Goal: Entertainment & Leisure: Browse casually

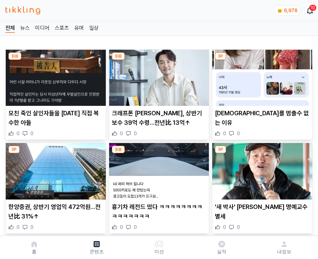
click at [261, 76] on img at bounding box center [262, 78] width 100 height 56
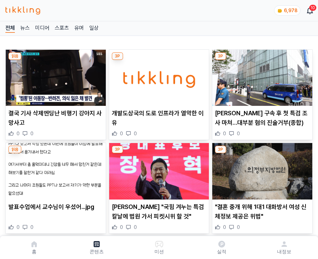
click at [261, 76] on img at bounding box center [262, 78] width 100 height 56
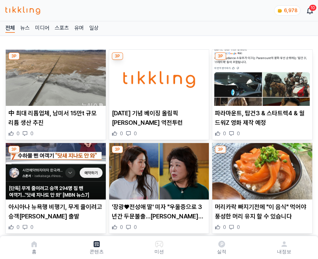
click at [261, 76] on img at bounding box center [262, 78] width 100 height 56
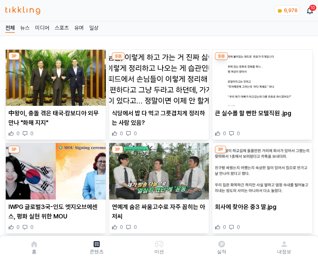
click at [261, 76] on img at bounding box center [262, 78] width 100 height 56
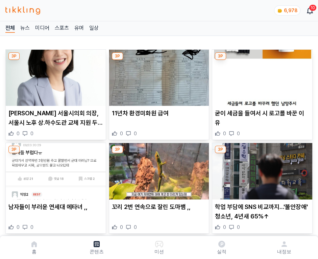
click at [261, 76] on img at bounding box center [262, 78] width 100 height 56
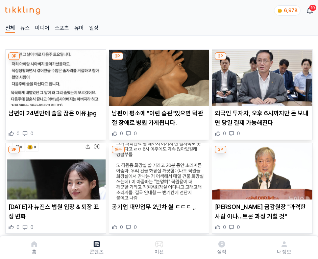
click at [261, 76] on img at bounding box center [262, 78] width 100 height 56
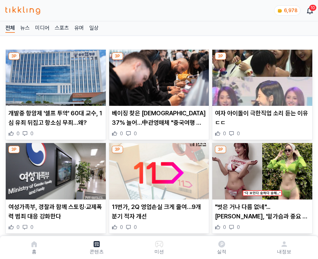
click at [261, 76] on img at bounding box center [262, 78] width 100 height 56
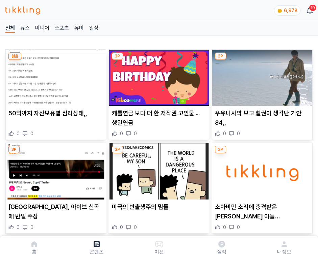
click at [261, 76] on img at bounding box center [262, 78] width 100 height 56
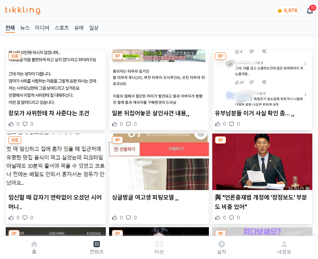
click at [261, 76] on img at bounding box center [262, 78] width 100 height 56
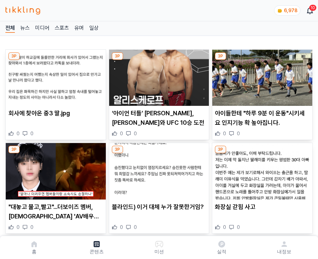
click at [261, 76] on img at bounding box center [262, 78] width 100 height 56
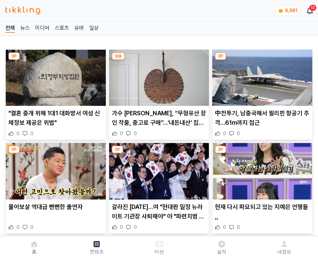
click at [261, 76] on img at bounding box center [262, 78] width 100 height 56
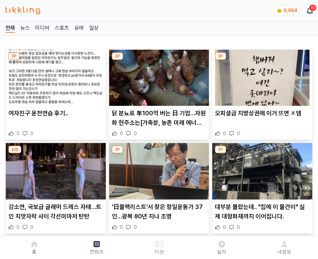
click at [261, 76] on img at bounding box center [262, 78] width 100 height 56
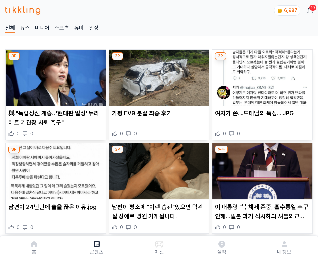
click at [261, 76] on img at bounding box center [262, 78] width 100 height 56
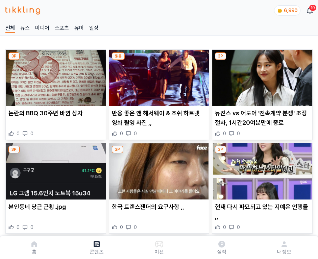
click at [261, 76] on img at bounding box center [262, 78] width 100 height 56
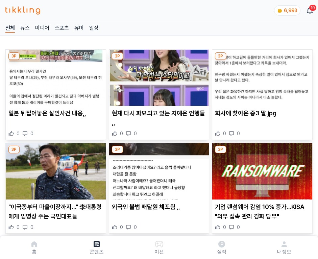
click at [261, 76] on img at bounding box center [262, 78] width 100 height 56
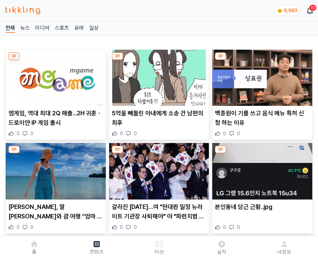
click at [261, 76] on img at bounding box center [262, 78] width 100 height 56
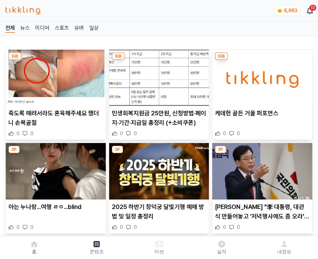
click at [261, 76] on img at bounding box center [262, 78] width 100 height 56
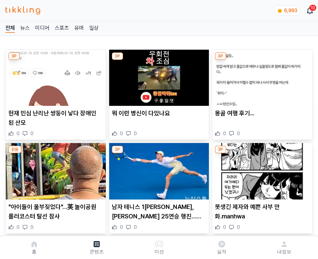
click at [261, 76] on img at bounding box center [262, 78] width 100 height 56
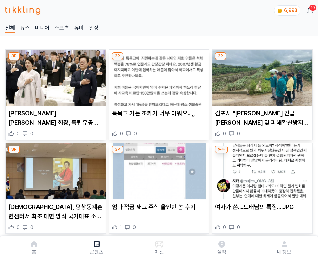
click at [261, 76] on img at bounding box center [262, 78] width 100 height 56
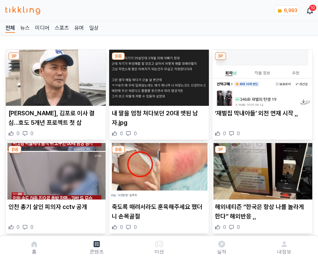
click at [261, 76] on img at bounding box center [262, 78] width 100 height 56
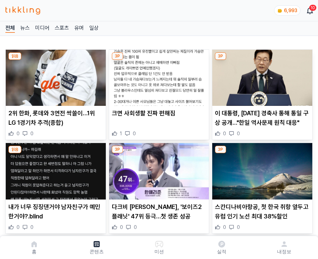
click at [261, 76] on img at bounding box center [262, 78] width 100 height 56
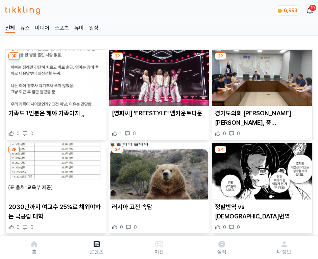
click at [261, 76] on img at bounding box center [262, 78] width 100 height 56
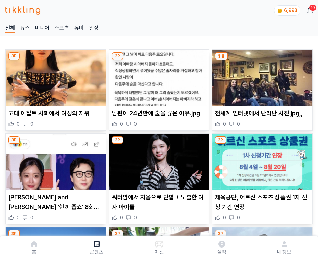
click at [261, 76] on img at bounding box center [262, 78] width 100 height 56
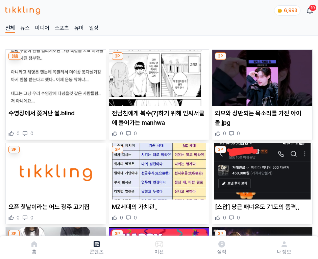
click at [261, 76] on img at bounding box center [262, 78] width 100 height 56
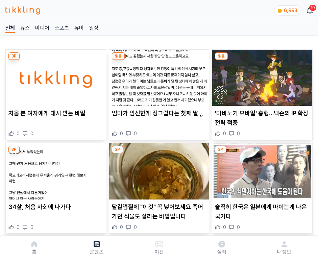
click at [261, 76] on img at bounding box center [262, 78] width 100 height 56
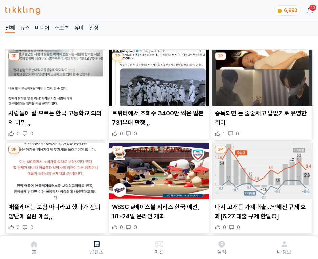
click at [261, 76] on img at bounding box center [262, 78] width 100 height 56
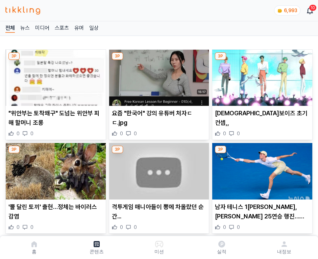
click at [261, 76] on img at bounding box center [262, 78] width 100 height 56
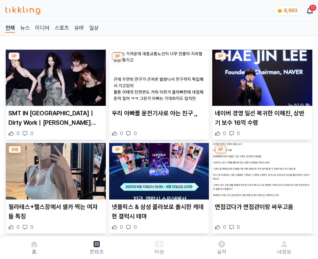
click at [261, 76] on img at bounding box center [262, 78] width 100 height 56
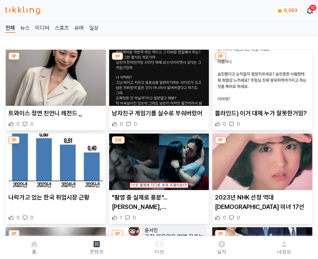
click at [261, 76] on img at bounding box center [262, 78] width 100 height 56
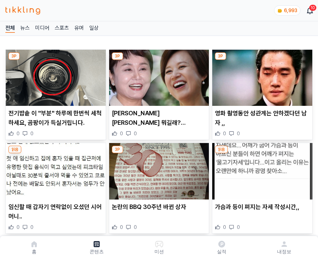
click at [261, 76] on img at bounding box center [262, 78] width 100 height 56
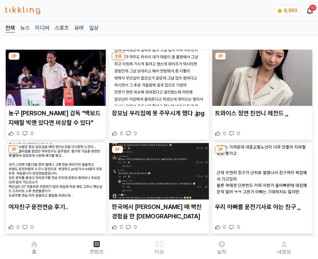
click at [261, 76] on img at bounding box center [262, 78] width 100 height 56
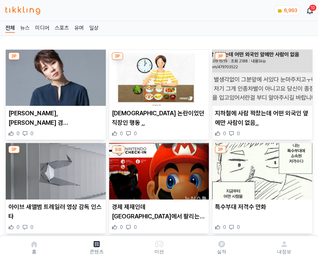
click at [261, 76] on img at bounding box center [262, 78] width 100 height 56
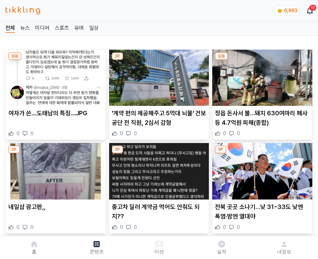
click at [261, 76] on img at bounding box center [262, 78] width 100 height 56
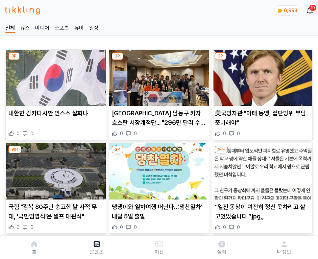
click at [261, 76] on img at bounding box center [262, 78] width 100 height 56
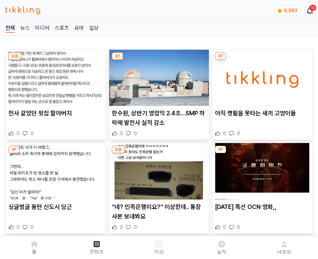
click at [261, 76] on img at bounding box center [262, 78] width 100 height 56
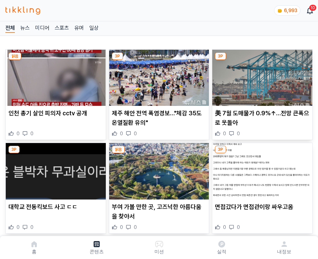
click at [261, 76] on img at bounding box center [262, 78] width 100 height 56
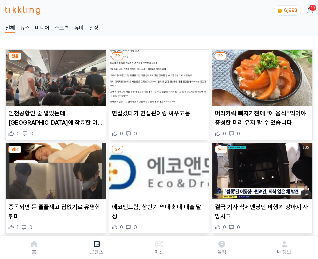
click at [261, 76] on img at bounding box center [262, 78] width 100 height 56
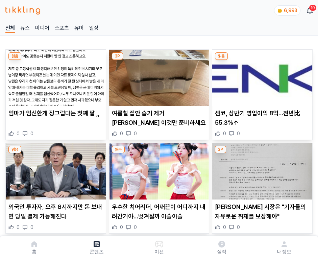
click at [261, 76] on img at bounding box center [262, 78] width 100 height 56
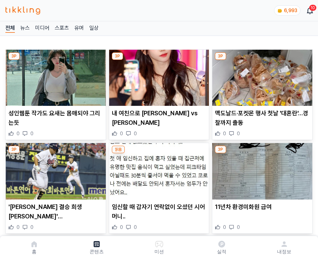
click at [261, 76] on img at bounding box center [262, 78] width 100 height 56
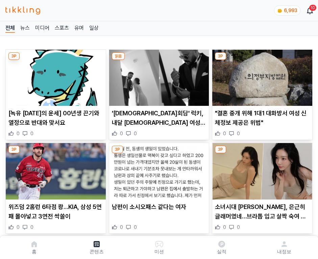
click at [261, 76] on img at bounding box center [262, 78] width 100 height 56
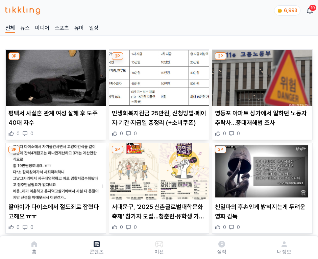
click at [261, 76] on img at bounding box center [262, 78] width 100 height 56
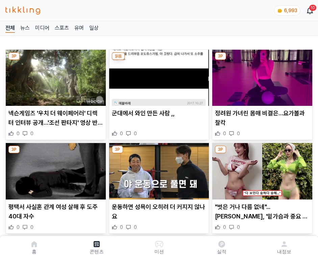
click at [261, 76] on img at bounding box center [262, 78] width 100 height 56
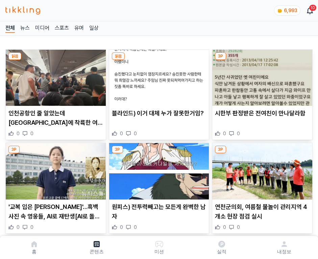
click at [261, 76] on img at bounding box center [262, 78] width 100 height 56
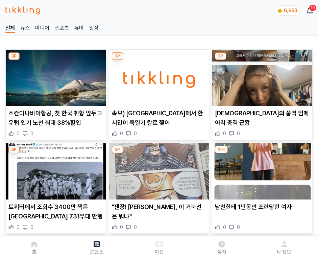
click at [261, 76] on img at bounding box center [262, 78] width 100 height 56
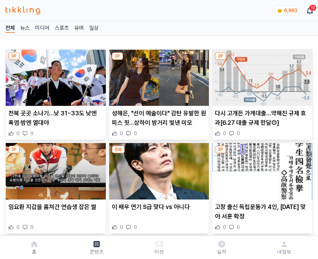
click at [261, 76] on img at bounding box center [262, 78] width 100 height 56
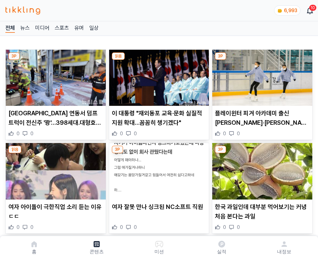
click at [261, 76] on img at bounding box center [262, 78] width 100 height 56
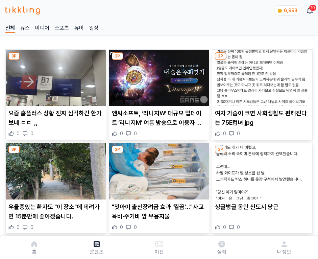
click at [261, 76] on img at bounding box center [262, 78] width 100 height 56
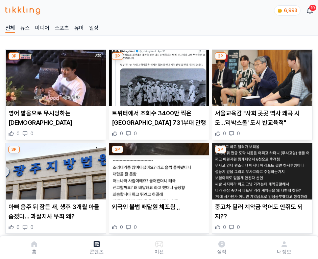
click at [261, 76] on img at bounding box center [262, 78] width 100 height 56
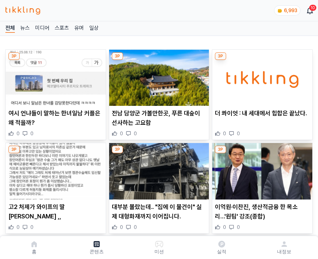
click at [261, 76] on img at bounding box center [262, 78] width 100 height 56
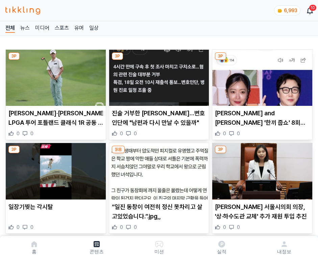
click at [261, 76] on img at bounding box center [262, 78] width 100 height 56
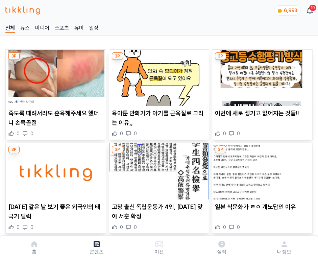
click at [261, 76] on img at bounding box center [262, 78] width 100 height 56
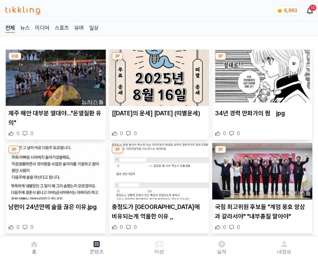
click img
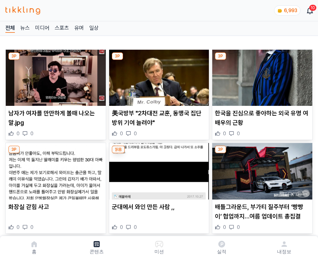
click at [261, 76] on img at bounding box center [262, 78] width 100 height 56
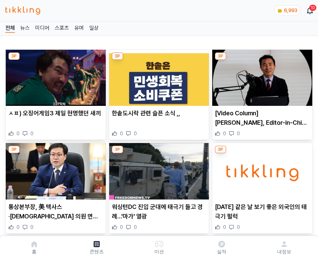
click at [261, 76] on img at bounding box center [262, 78] width 100 height 56
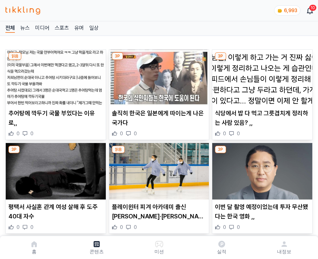
click at [261, 76] on img at bounding box center [262, 78] width 100 height 56
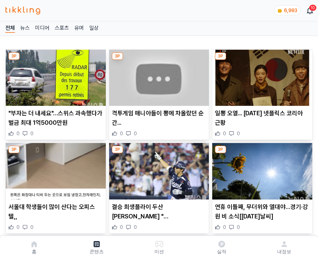
click at [261, 76] on img at bounding box center [262, 78] width 100 height 56
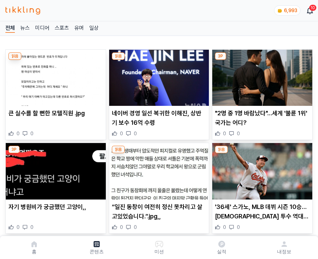
click at [261, 76] on img at bounding box center [262, 78] width 100 height 56
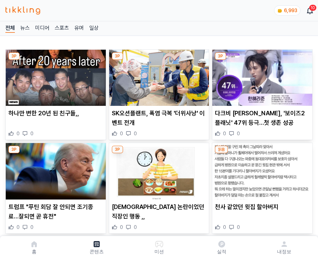
click at [261, 76] on img at bounding box center [262, 78] width 100 height 56
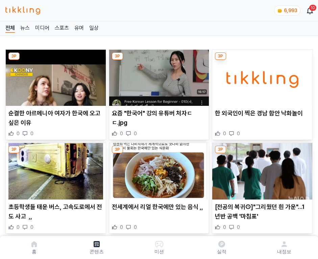
click at [261, 76] on img at bounding box center [262, 78] width 100 height 56
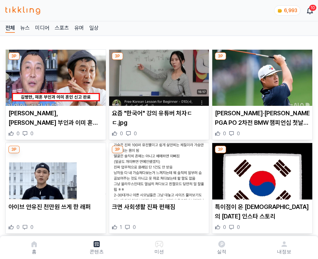
click at [261, 76] on img at bounding box center [262, 78] width 100 height 56
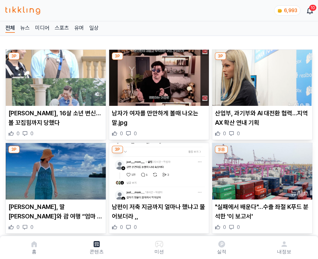
click at [261, 76] on img at bounding box center [262, 78] width 100 height 56
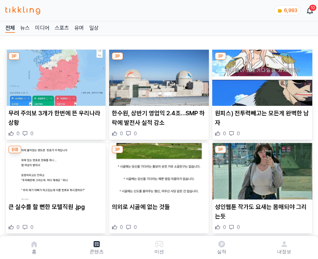
click at [261, 76] on img at bounding box center [262, 78] width 100 height 56
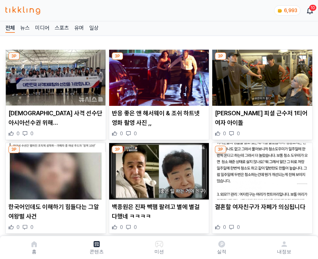
click at [261, 76] on img at bounding box center [262, 78] width 100 height 56
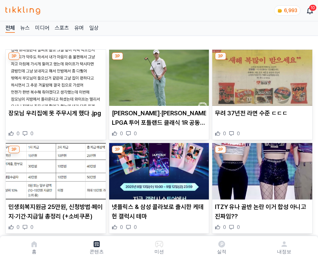
click at [261, 76] on img at bounding box center [262, 78] width 100 height 56
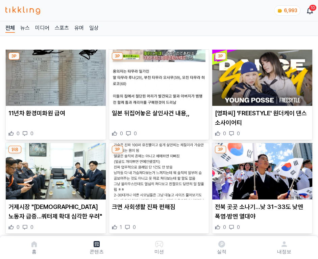
click at [261, 76] on img at bounding box center [262, 78] width 100 height 56
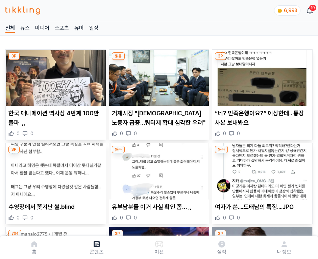
click at [261, 76] on img at bounding box center [262, 78] width 100 height 56
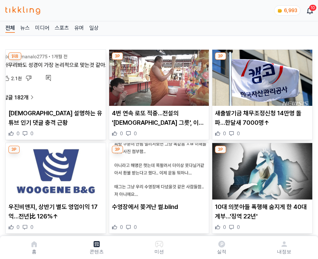
click at [261, 76] on img at bounding box center [262, 78] width 100 height 56
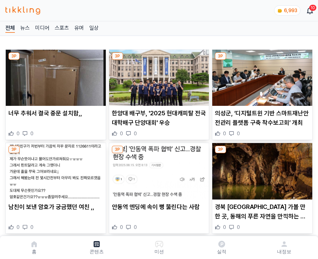
click at [261, 76] on img at bounding box center [262, 78] width 100 height 56
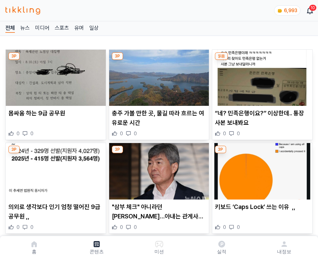
click at [261, 76] on img at bounding box center [262, 78] width 100 height 56
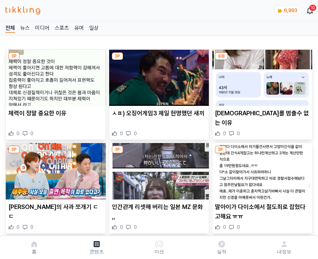
click at [261, 76] on img at bounding box center [262, 78] width 100 height 56
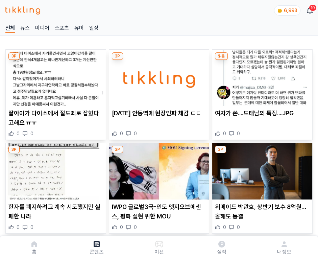
click at [261, 76] on img at bounding box center [262, 78] width 100 height 56
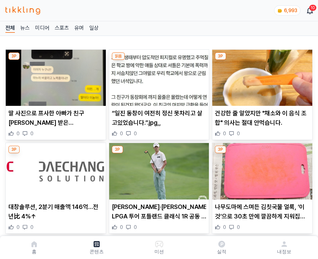
click at [261, 76] on img at bounding box center [262, 78] width 100 height 56
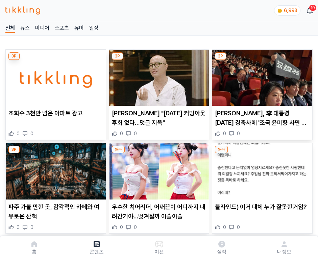
click at [261, 76] on img at bounding box center [262, 78] width 100 height 56
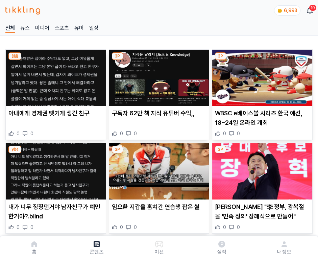
click at [261, 76] on img at bounding box center [262, 78] width 100 height 56
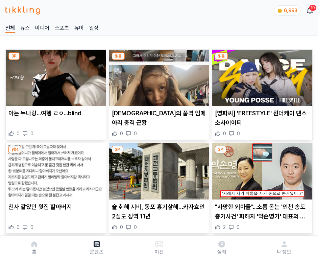
click at [261, 76] on img at bounding box center [262, 78] width 100 height 56
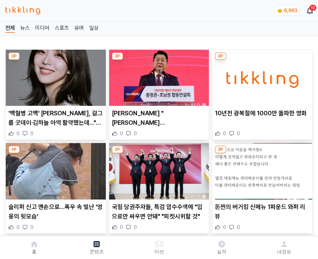
click at [261, 76] on img at bounding box center [262, 78] width 100 height 56
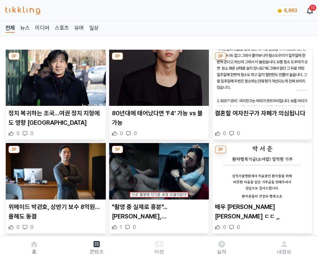
click at [261, 76] on img at bounding box center [262, 78] width 100 height 56
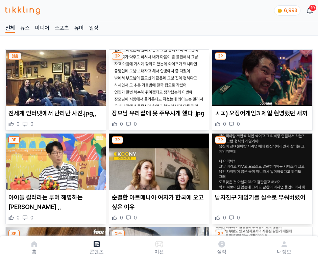
click at [261, 76] on img at bounding box center [262, 78] width 100 height 56
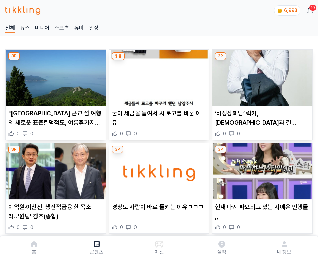
click at [261, 76] on img at bounding box center [262, 78] width 100 height 56
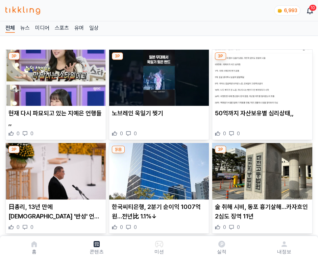
click at [261, 76] on img at bounding box center [262, 78] width 100 height 56
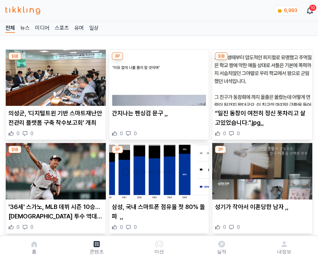
click at [261, 76] on img at bounding box center [262, 78] width 100 height 56
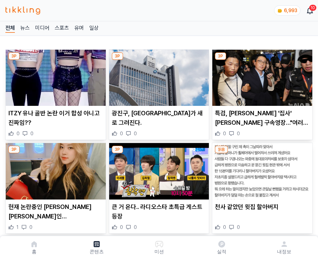
click at [261, 76] on img at bounding box center [262, 78] width 100 height 56
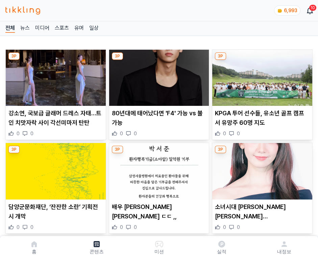
click at [261, 76] on img at bounding box center [262, 78] width 100 height 56
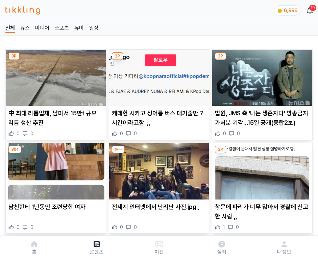
click at [261, 76] on img at bounding box center [262, 78] width 100 height 56
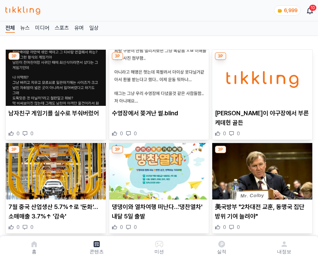
click at [261, 76] on img at bounding box center [262, 78] width 100 height 56
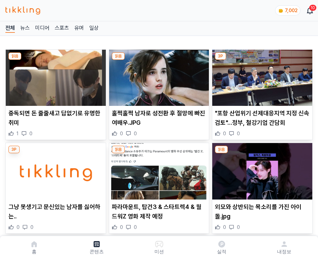
click at [261, 76] on img at bounding box center [262, 78] width 100 height 56
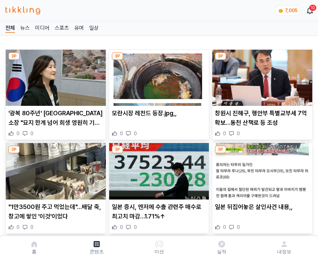
click at [261, 76] on img at bounding box center [262, 78] width 100 height 56
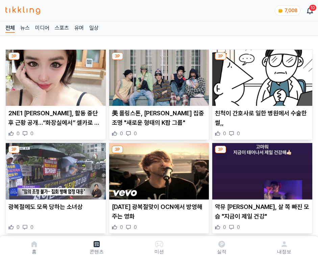
click at [261, 76] on img at bounding box center [262, 78] width 100 height 56
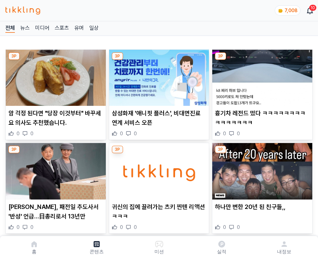
click at [261, 76] on img at bounding box center [262, 78] width 100 height 56
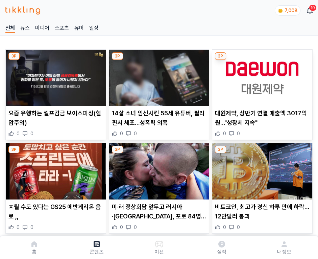
click at [261, 76] on img at bounding box center [262, 78] width 100 height 56
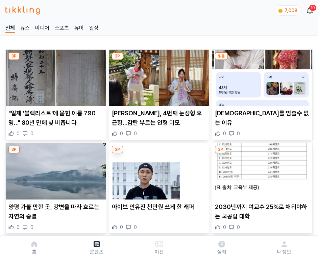
click at [261, 76] on img at bounding box center [262, 78] width 100 height 56
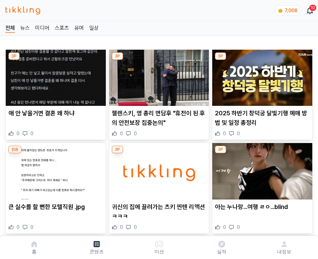
click at [261, 76] on img at bounding box center [262, 78] width 100 height 56
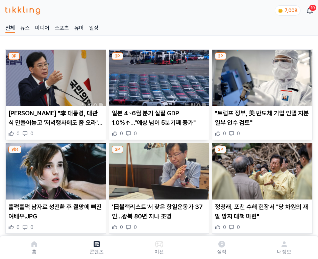
click at [261, 76] on img at bounding box center [262, 78] width 100 height 56
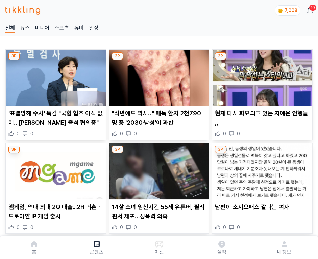
click at [261, 76] on img at bounding box center [262, 78] width 100 height 56
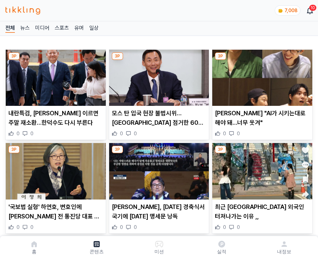
click at [261, 76] on img at bounding box center [262, 78] width 100 height 56
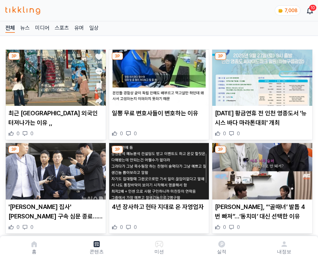
click at [261, 76] on img at bounding box center [262, 78] width 100 height 56
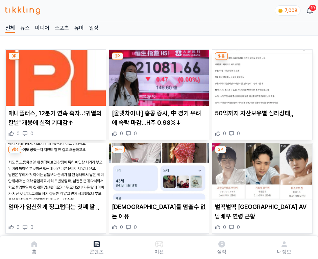
click at [261, 76] on img at bounding box center [262, 78] width 100 height 56
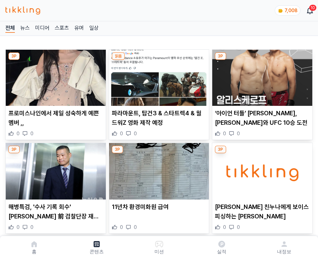
click at [261, 76] on img at bounding box center [262, 78] width 100 height 56
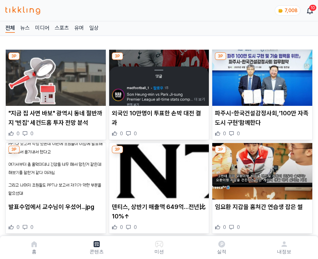
click at [261, 76] on img at bounding box center [262, 78] width 100 height 56
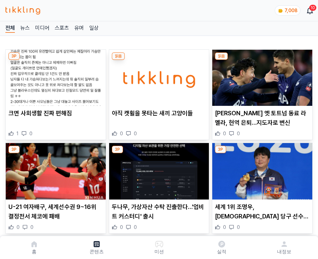
click at [261, 76] on img at bounding box center [262, 78] width 100 height 56
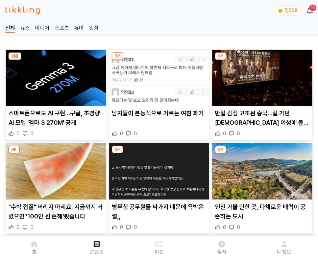
click at [261, 76] on img at bounding box center [262, 78] width 100 height 56
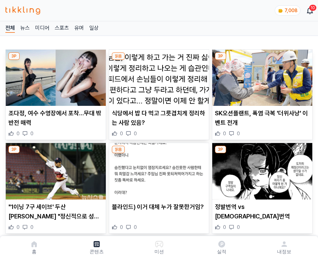
click at [261, 76] on img at bounding box center [262, 78] width 100 height 56
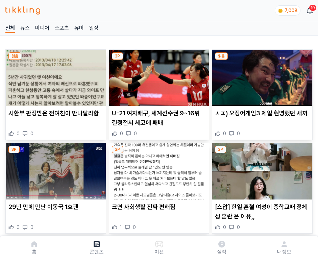
click at [261, 76] on img at bounding box center [262, 78] width 100 height 56
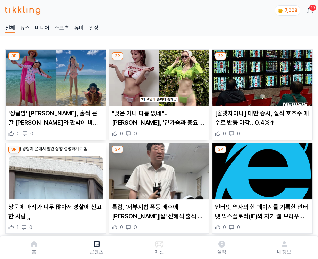
click at [261, 76] on img at bounding box center [262, 78] width 100 height 56
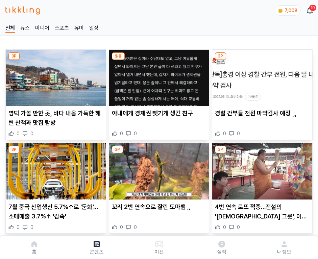
click at [261, 76] on img at bounding box center [262, 78] width 100 height 56
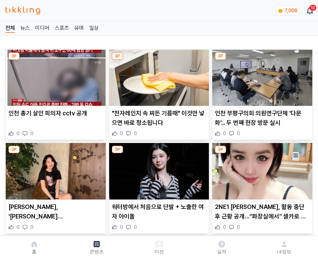
click at [261, 76] on img at bounding box center [262, 78] width 100 height 56
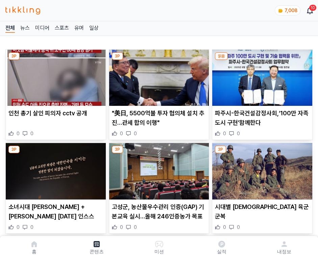
click at [261, 76] on img at bounding box center [262, 78] width 100 height 56
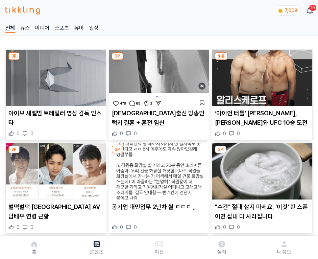
click at [261, 76] on img at bounding box center [262, 78] width 100 height 56
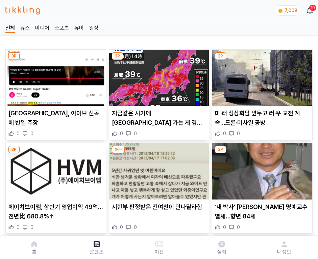
click at [261, 76] on img at bounding box center [262, 78] width 100 height 56
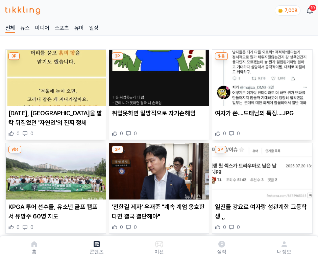
click at [261, 76] on img at bounding box center [262, 78] width 100 height 56
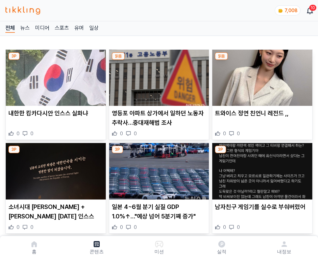
click at [261, 76] on img at bounding box center [262, 78] width 100 height 56
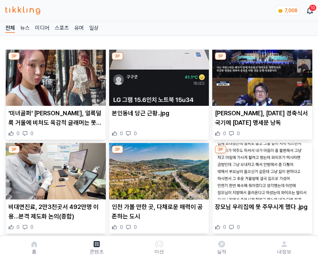
click at [261, 76] on img at bounding box center [262, 78] width 100 height 56
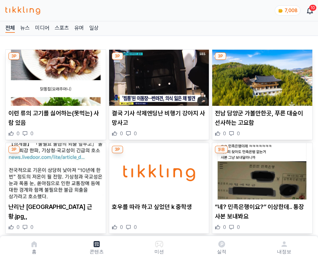
click at [261, 76] on img at bounding box center [262, 78] width 100 height 56
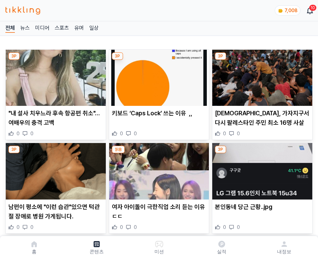
click at [261, 76] on img at bounding box center [262, 78] width 100 height 56
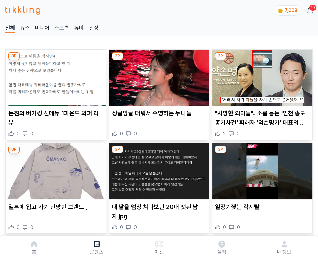
click at [261, 76] on img at bounding box center [262, 78] width 100 height 56
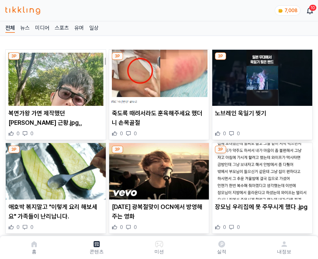
click at [261, 76] on img at bounding box center [262, 78] width 100 height 56
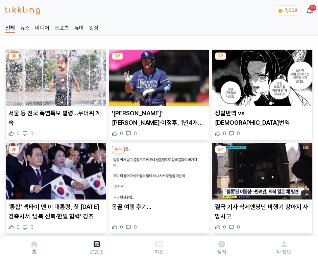
click at [261, 76] on img at bounding box center [262, 78] width 100 height 56
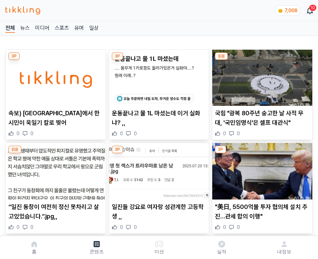
click at [261, 76] on img at bounding box center [262, 78] width 100 height 56
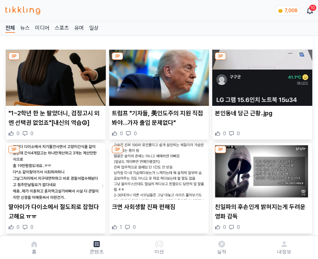
click at [261, 76] on img at bounding box center [262, 78] width 100 height 56
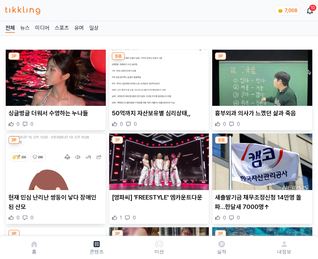
click at [261, 76] on img at bounding box center [262, 78] width 100 height 56
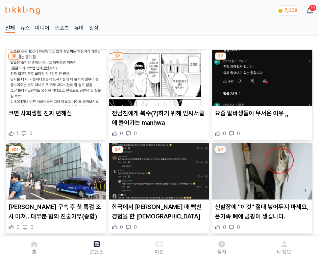
click at [261, 76] on img at bounding box center [262, 78] width 100 height 56
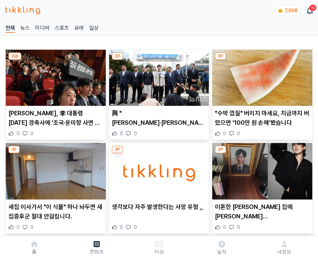
click at [261, 76] on img at bounding box center [262, 78] width 100 height 56
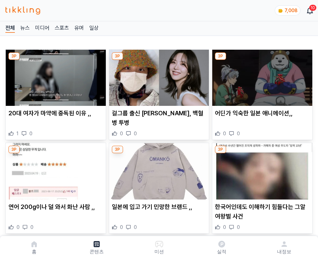
click at [261, 76] on img at bounding box center [262, 78] width 100 height 56
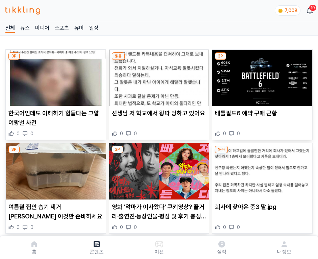
click at [261, 76] on img at bounding box center [262, 78] width 100 height 56
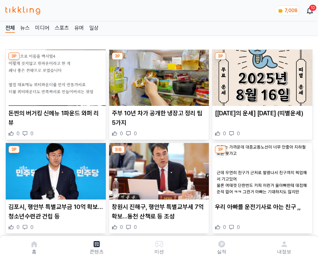
click at [261, 76] on img at bounding box center [262, 78] width 100 height 56
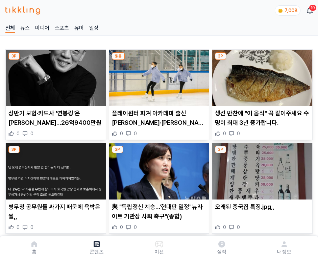
click at [261, 76] on img at bounding box center [262, 78] width 100 height 56
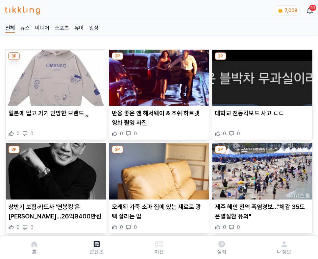
click at [261, 76] on img at bounding box center [262, 78] width 100 height 56
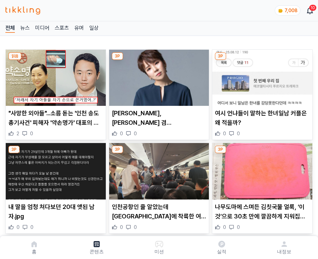
click at [261, 76] on img at bounding box center [262, 78] width 100 height 56
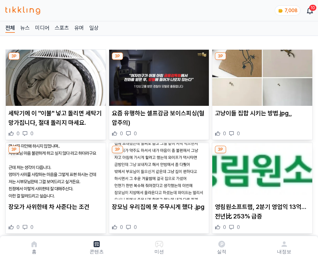
click at [261, 76] on img at bounding box center [262, 78] width 100 height 56
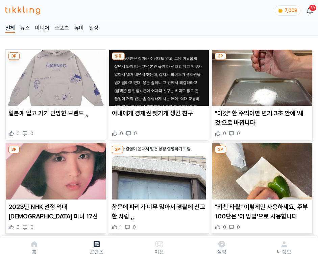
click at [261, 76] on img at bounding box center [262, 78] width 100 height 56
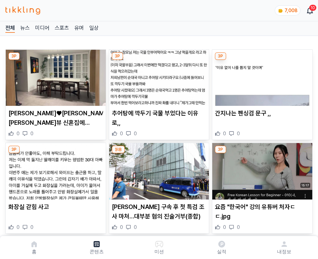
click at [261, 76] on img at bounding box center [262, 78] width 100 height 56
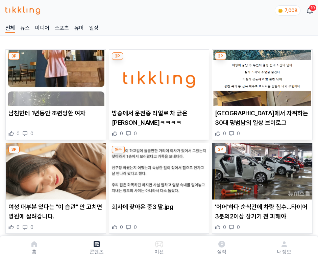
click at [261, 76] on img at bounding box center [262, 78] width 100 height 56
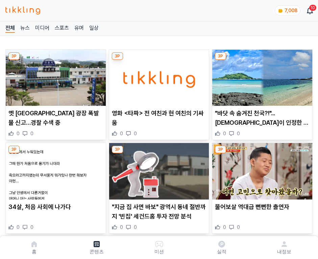
click at [261, 76] on img at bounding box center [262, 78] width 100 height 56
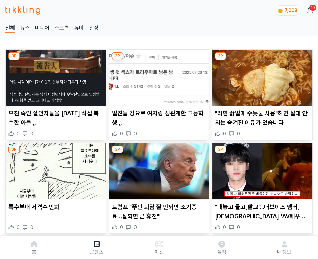
click at [261, 76] on img at bounding box center [262, 78] width 100 height 56
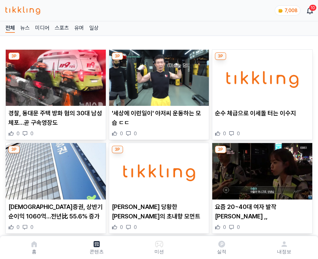
click at [261, 76] on img at bounding box center [262, 78] width 100 height 56
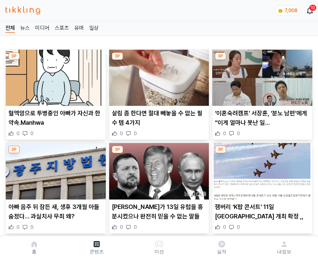
click at [261, 76] on img at bounding box center [262, 78] width 100 height 56
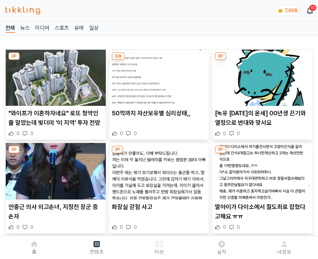
click at [261, 76] on img at bounding box center [262, 78] width 100 height 56
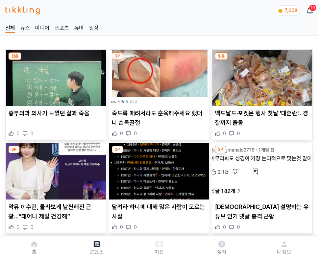
click at [261, 76] on img at bounding box center [262, 78] width 100 height 56
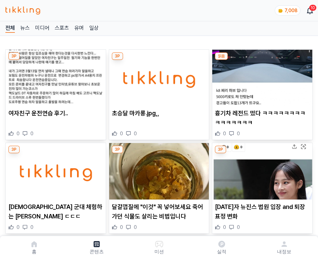
click at [261, 76] on img at bounding box center [262, 78] width 100 height 56
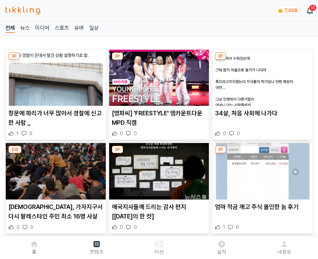
click at [261, 76] on img at bounding box center [262, 78] width 100 height 56
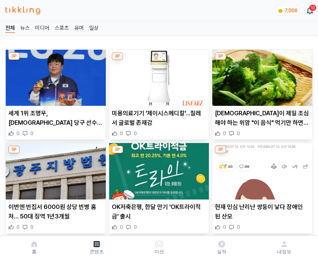
click at [261, 76] on img at bounding box center [262, 78] width 100 height 56
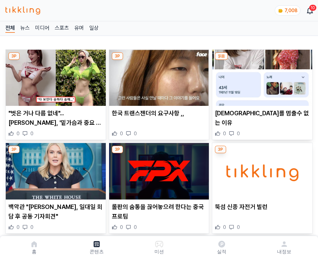
click at [261, 76] on img at bounding box center [262, 78] width 100 height 56
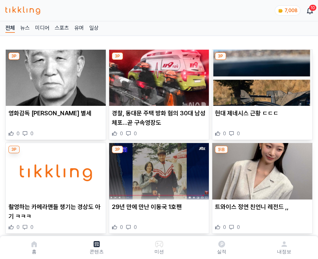
click at [261, 76] on img at bounding box center [262, 78] width 100 height 56
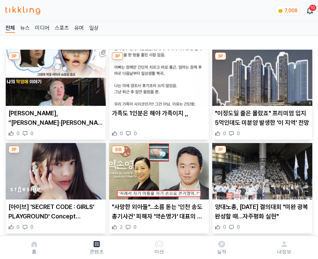
click at [261, 76] on img at bounding box center [262, 78] width 100 height 56
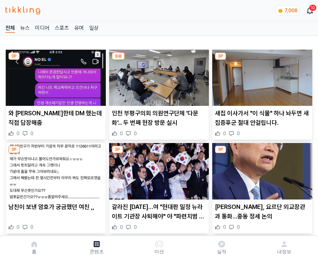
click at [261, 76] on img at bounding box center [262, 78] width 100 height 56
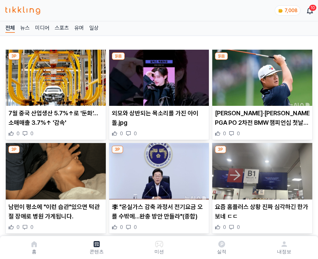
click at [261, 76] on img at bounding box center [262, 78] width 100 height 56
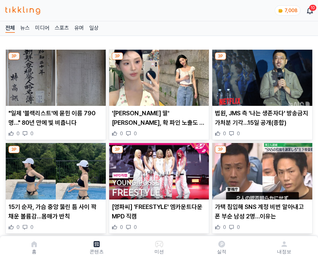
click at [261, 76] on img at bounding box center [262, 78] width 100 height 56
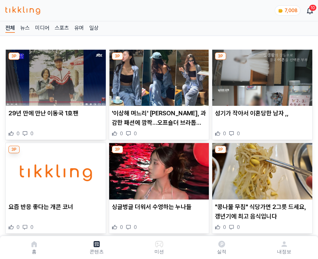
click at [261, 76] on img at bounding box center [262, 78] width 100 height 56
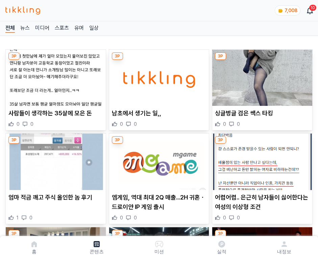
click at [261, 76] on img at bounding box center [262, 78] width 100 height 56
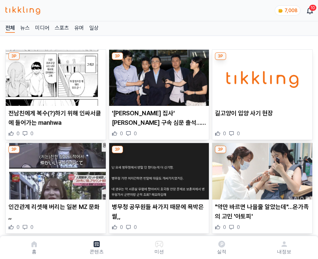
click at [261, 76] on img at bounding box center [262, 78] width 100 height 56
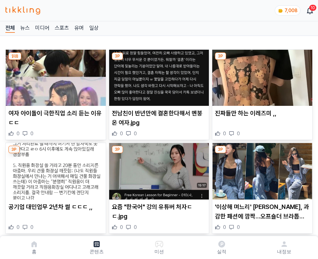
click at [261, 76] on img at bounding box center [262, 78] width 100 height 56
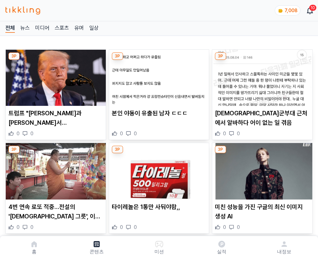
click at [261, 76] on img at bounding box center [262, 78] width 100 height 56
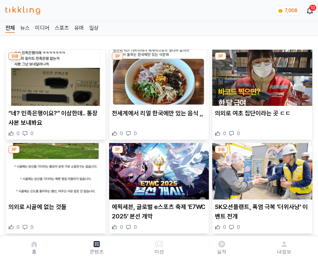
click at [261, 76] on img at bounding box center [262, 78] width 100 height 56
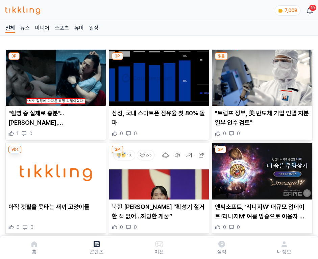
click at [261, 76] on img at bounding box center [262, 78] width 100 height 56
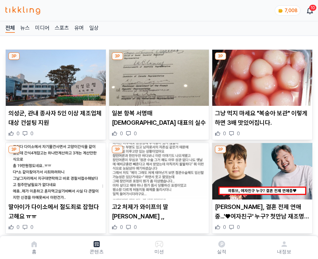
click at [261, 76] on img at bounding box center [262, 78] width 100 height 56
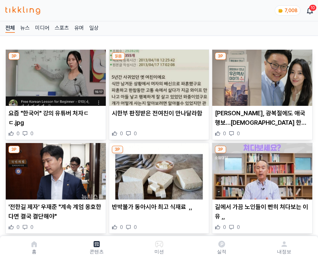
click at [261, 76] on img at bounding box center [262, 78] width 100 height 56
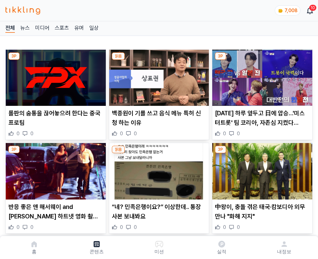
click at [261, 76] on img at bounding box center [262, 78] width 100 height 56
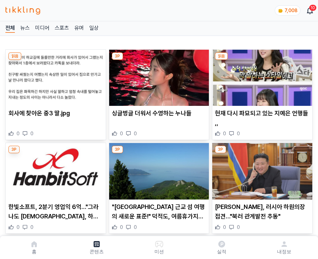
click at [261, 76] on img at bounding box center [262, 78] width 100 height 56
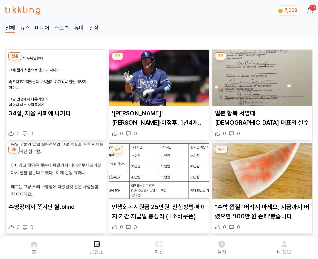
click at [261, 76] on img at bounding box center [262, 78] width 100 height 56
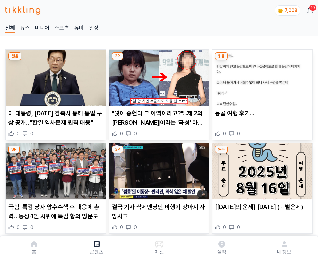
click at [261, 76] on img at bounding box center [262, 78] width 100 height 56
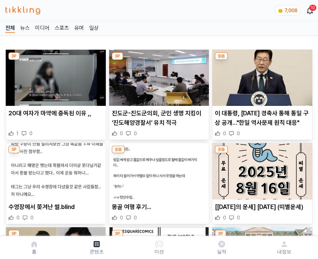
click at [261, 76] on img at bounding box center [262, 78] width 100 height 56
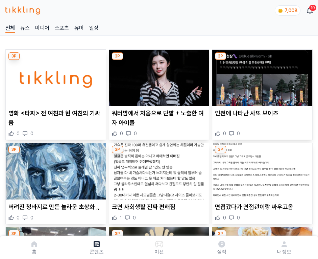
click at [261, 76] on img at bounding box center [262, 78] width 100 height 56
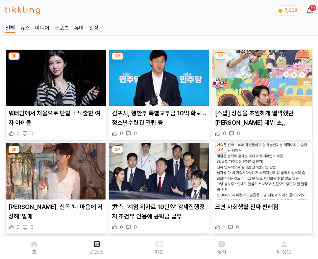
click at [261, 76] on img at bounding box center [262, 78] width 100 height 56
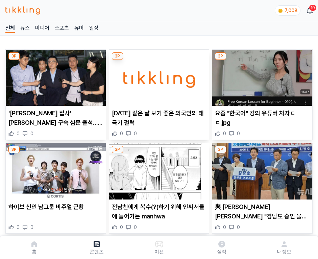
click at [261, 76] on img at bounding box center [262, 78] width 100 height 56
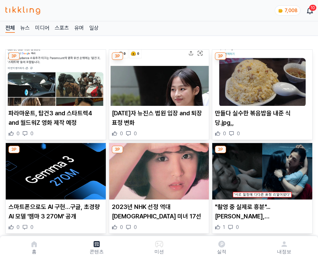
click at [261, 76] on img at bounding box center [262, 78] width 100 height 56
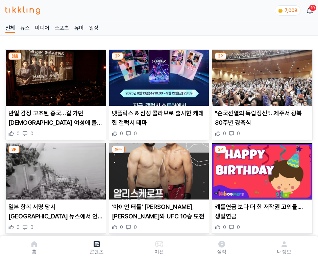
click at [261, 76] on img at bounding box center [262, 78] width 100 height 56
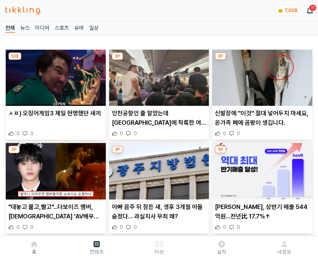
click at [261, 76] on img at bounding box center [262, 78] width 100 height 56
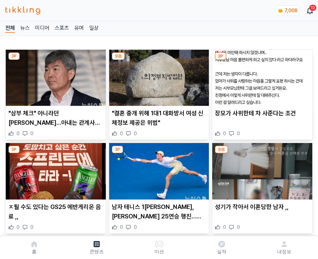
click at [261, 76] on img at bounding box center [262, 78] width 100 height 56
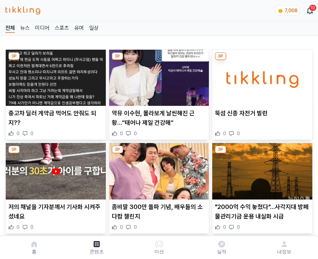
click at [261, 76] on img at bounding box center [262, 78] width 100 height 56
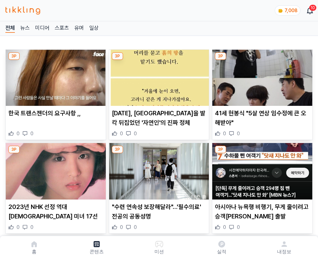
click at [261, 76] on img at bounding box center [262, 78] width 100 height 56
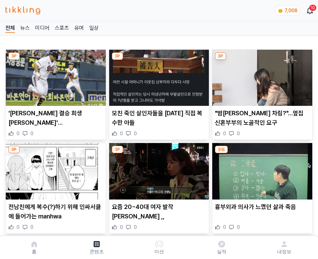
click at [261, 76] on img at bounding box center [262, 78] width 100 height 56
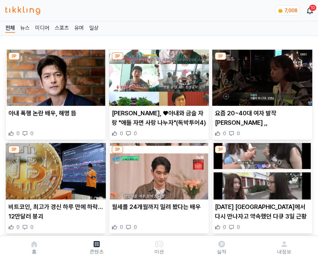
click at [261, 76] on img at bounding box center [262, 78] width 100 height 56
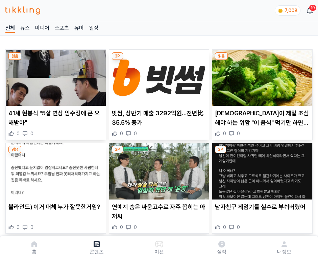
click at [261, 76] on img at bounding box center [262, 78] width 100 height 56
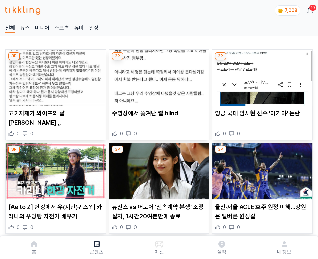
click at [261, 76] on img at bounding box center [262, 78] width 100 height 56
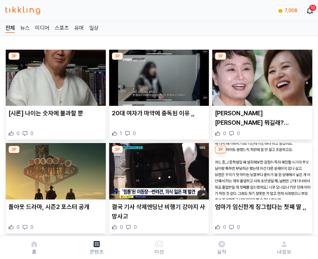
click at [261, 76] on img at bounding box center [262, 78] width 100 height 56
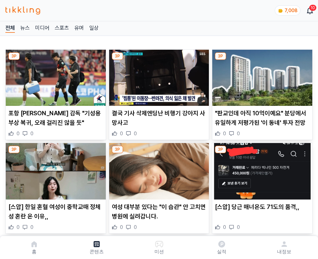
click at [261, 76] on img at bounding box center [262, 78] width 100 height 56
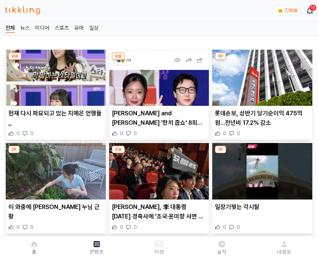
click at [261, 76] on img at bounding box center [262, 78] width 100 height 56
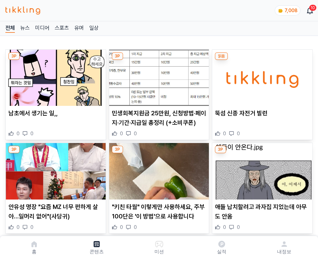
click at [261, 76] on img at bounding box center [262, 78] width 100 height 56
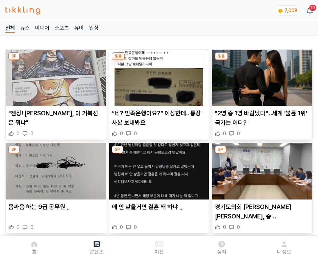
click at [261, 76] on img at bounding box center [262, 78] width 100 height 56
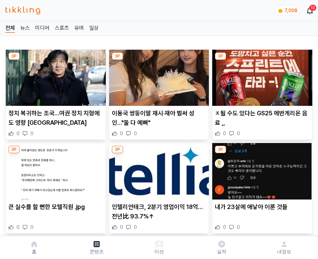
click at [261, 76] on img at bounding box center [262, 78] width 100 height 56
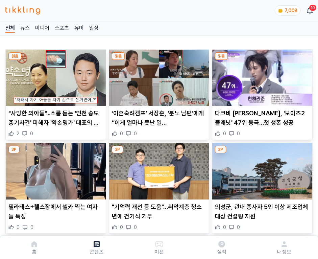
click at [261, 76] on img at bounding box center [262, 78] width 100 height 56
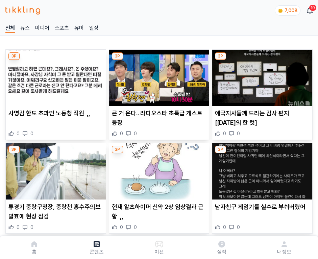
click at [261, 76] on img at bounding box center [262, 78] width 100 height 56
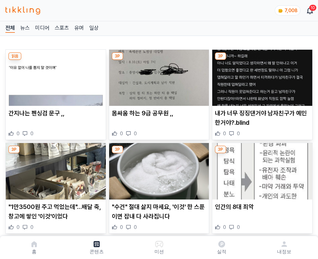
click at [261, 76] on img at bounding box center [262, 78] width 100 height 56
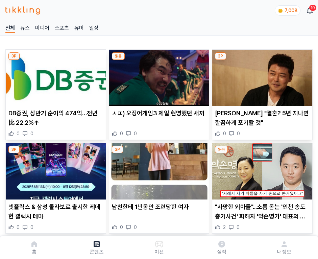
click at [261, 76] on img at bounding box center [262, 78] width 100 height 56
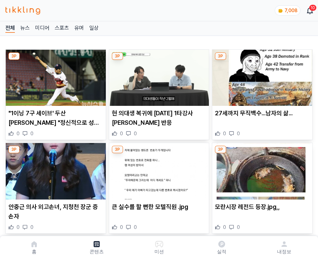
click at [261, 76] on img at bounding box center [262, 78] width 100 height 56
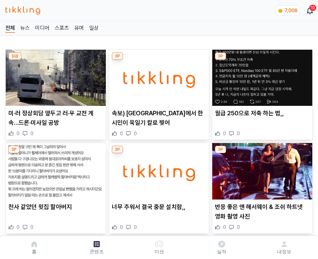
click at [261, 76] on img at bounding box center [262, 78] width 100 height 56
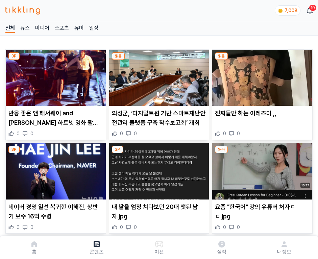
click at [261, 76] on img at bounding box center [262, 78] width 100 height 56
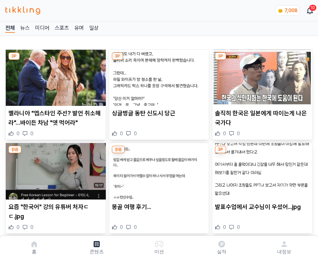
click at [261, 76] on img at bounding box center [262, 78] width 100 height 56
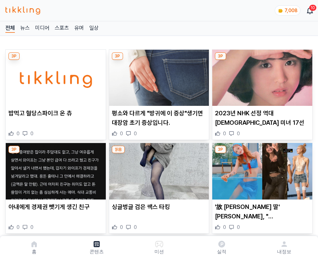
click at [261, 76] on img at bounding box center [262, 78] width 100 height 56
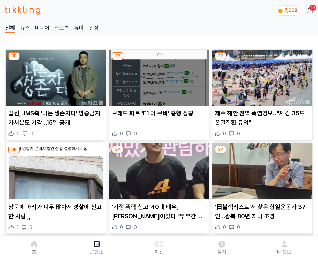
click at [261, 76] on img at bounding box center [262, 78] width 100 height 56
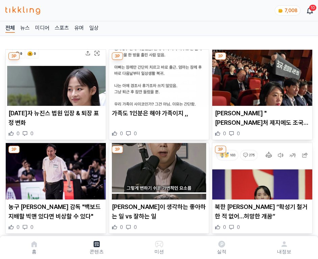
click at [261, 76] on img at bounding box center [262, 78] width 100 height 56
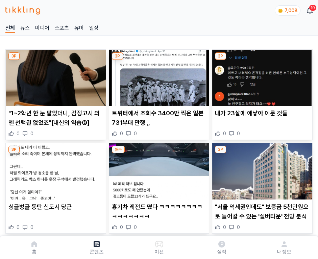
click at [261, 76] on img at bounding box center [262, 78] width 100 height 56
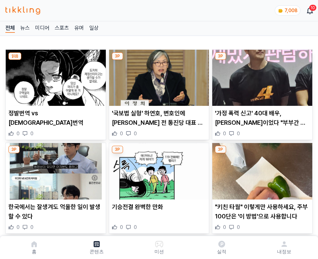
click at [261, 76] on img at bounding box center [262, 78] width 100 height 56
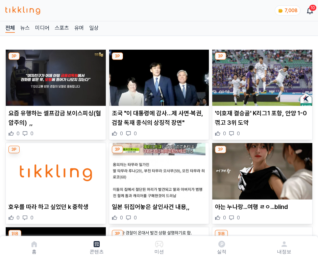
click at [261, 76] on img at bounding box center [262, 78] width 100 height 56
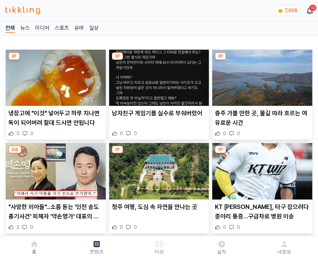
click at [261, 76] on img at bounding box center [262, 78] width 100 height 56
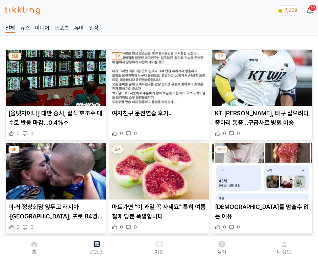
click at [261, 76] on img at bounding box center [262, 78] width 100 height 56
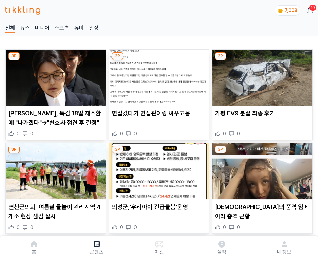
click at [261, 76] on img at bounding box center [262, 78] width 100 height 56
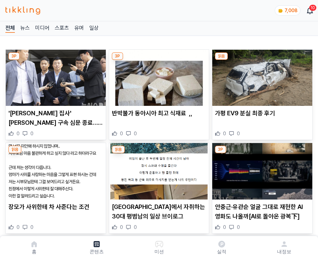
click at [261, 76] on img at bounding box center [262, 78] width 100 height 56
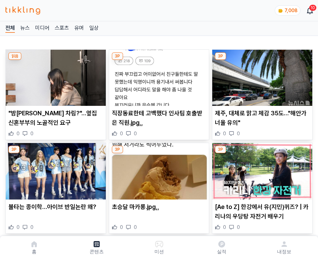
click at [261, 76] on img at bounding box center [262, 78] width 100 height 56
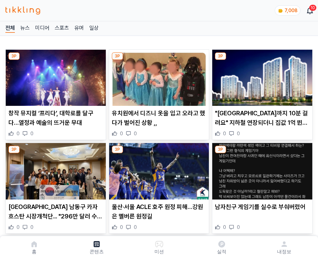
click at [261, 76] on img at bounding box center [262, 78] width 100 height 56
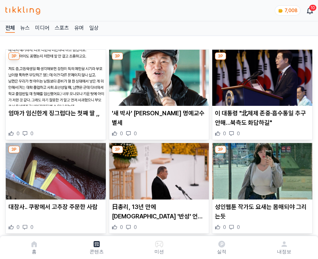
click at [261, 76] on img at bounding box center [262, 78] width 100 height 56
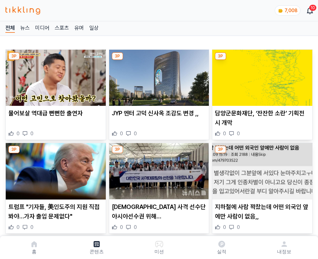
click at [261, 76] on img at bounding box center [262, 78] width 100 height 56
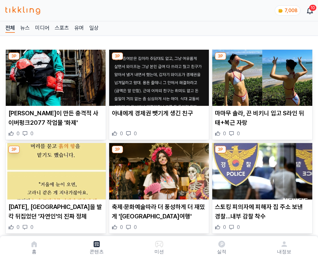
click at [261, 76] on img at bounding box center [262, 78] width 100 height 56
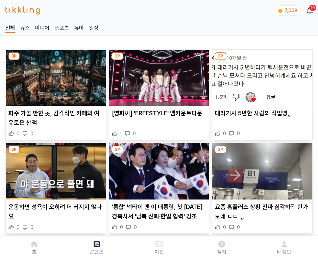
click at [261, 76] on img at bounding box center [262, 78] width 100 height 56
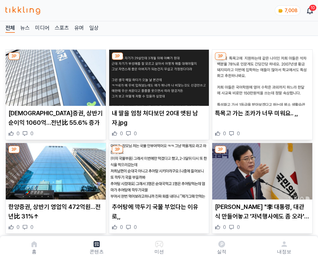
click at [261, 76] on img at bounding box center [262, 78] width 100 height 56
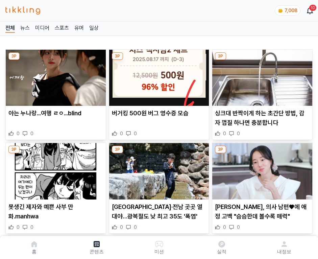
click at [261, 76] on img at bounding box center [262, 78] width 100 height 56
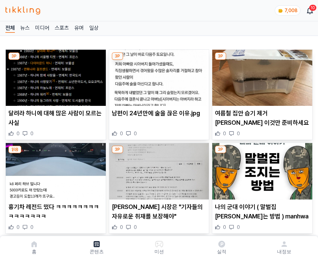
click at [261, 76] on img at bounding box center [262, 78] width 100 height 56
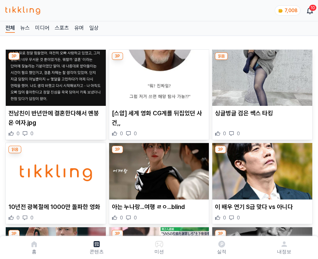
click at [261, 76] on img at bounding box center [262, 78] width 100 height 56
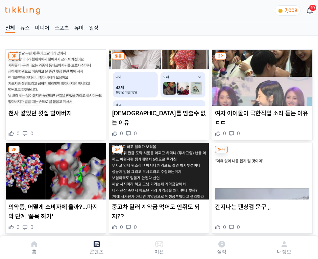
click at [261, 76] on img at bounding box center [262, 78] width 100 height 56
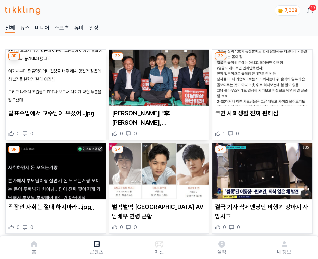
click at [261, 76] on img at bounding box center [262, 78] width 100 height 56
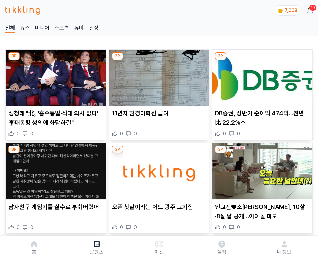
click at [261, 76] on img at bounding box center [262, 78] width 100 height 56
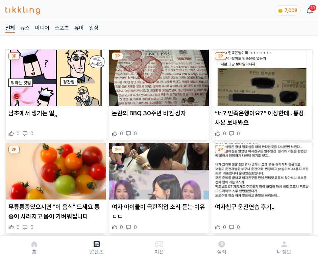
click at [261, 76] on img at bounding box center [262, 78] width 100 height 56
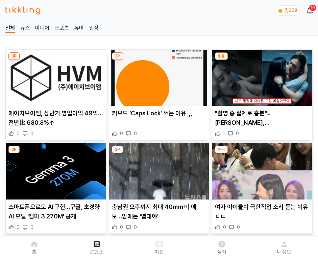
click at [261, 76] on img at bounding box center [262, 78] width 100 height 56
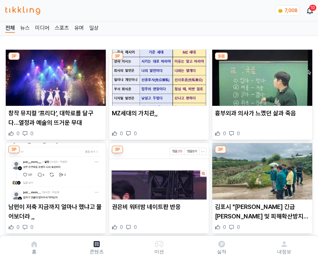
click at [261, 76] on img at bounding box center [262, 78] width 100 height 56
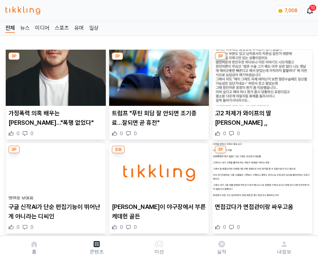
click at [261, 76] on img at bounding box center [262, 78] width 100 height 56
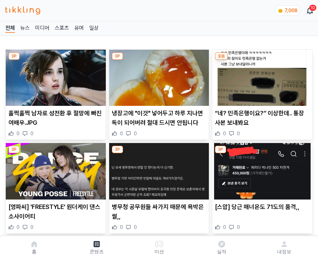
click at [261, 76] on img at bounding box center [262, 78] width 100 height 56
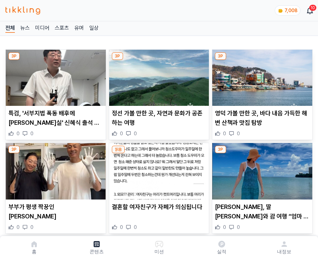
click at [261, 76] on img at bounding box center [262, 78] width 100 height 56
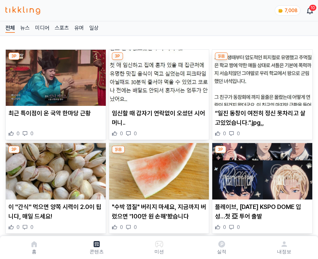
click at [261, 76] on img at bounding box center [262, 78] width 100 height 56
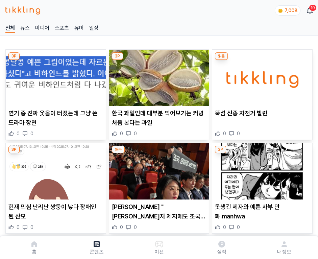
click at [261, 76] on img at bounding box center [262, 78] width 100 height 56
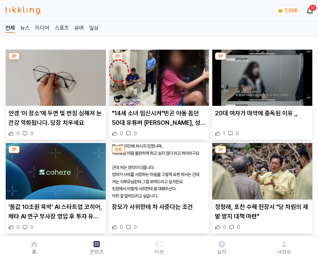
click at [261, 76] on img at bounding box center [262, 78] width 100 height 56
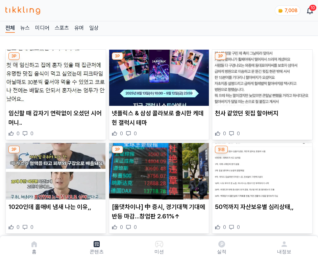
click at [261, 76] on img at bounding box center [262, 78] width 100 height 56
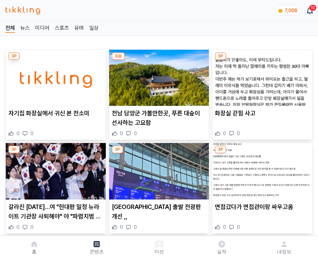
click at [261, 76] on img at bounding box center [262, 78] width 100 height 56
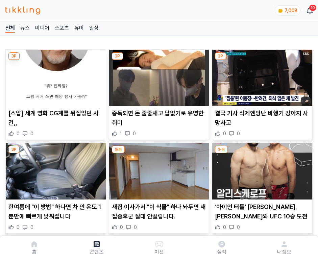
click at [261, 76] on img at bounding box center [262, 78] width 100 height 56
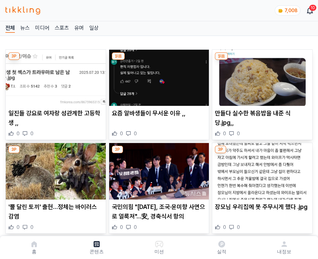
click at [261, 76] on img at bounding box center [262, 78] width 100 height 56
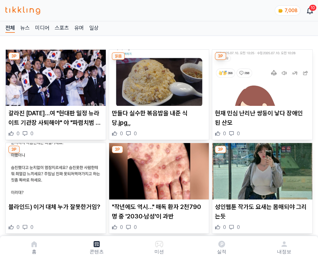
click at [261, 76] on img at bounding box center [262, 78] width 100 height 56
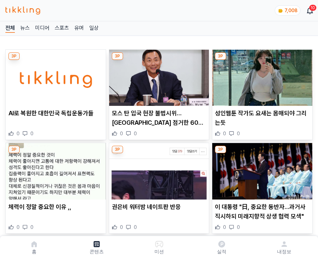
click at [261, 76] on img at bounding box center [262, 78] width 100 height 56
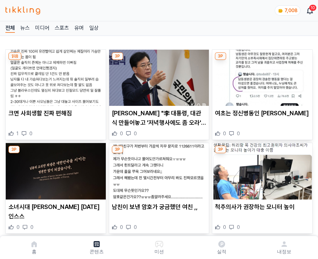
click at [261, 76] on img at bounding box center [262, 78] width 100 height 56
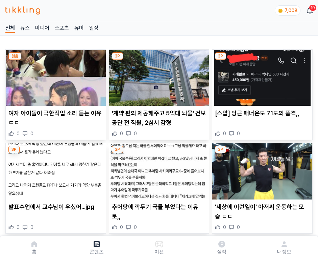
click at [261, 76] on img at bounding box center [262, 78] width 100 height 56
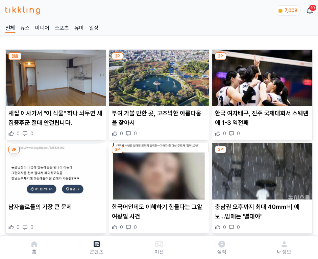
click at [261, 76] on img at bounding box center [262, 78] width 100 height 56
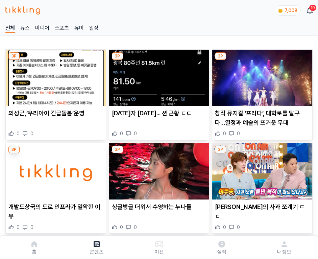
click at [261, 76] on img at bounding box center [262, 78] width 100 height 56
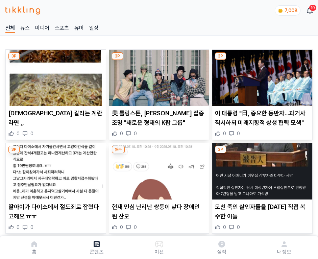
click at [261, 76] on img at bounding box center [262, 78] width 100 height 56
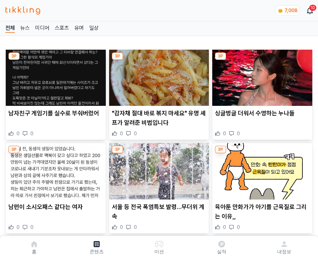
click at [261, 76] on img at bounding box center [262, 78] width 100 height 56
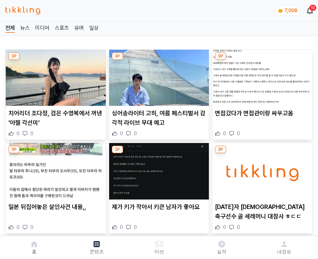
click at [261, 76] on img at bounding box center [262, 78] width 100 height 56
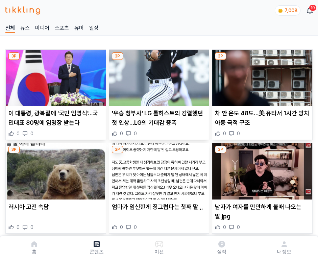
click at [261, 76] on img at bounding box center [262, 78] width 100 height 56
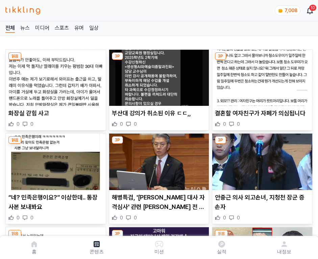
click at [261, 76] on img at bounding box center [262, 78] width 100 height 56
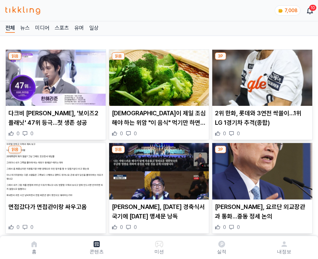
click at [261, 76] on img at bounding box center [262, 78] width 100 height 56
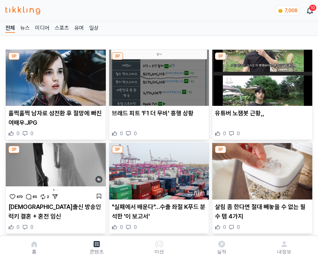
click at [261, 76] on img at bounding box center [262, 78] width 100 height 56
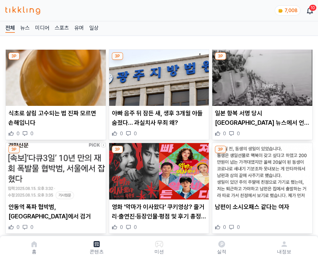
click at [261, 76] on img at bounding box center [262, 78] width 100 height 56
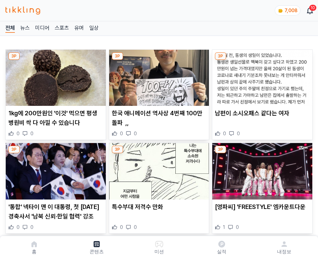
click at [261, 76] on img at bounding box center [262, 78] width 100 height 56
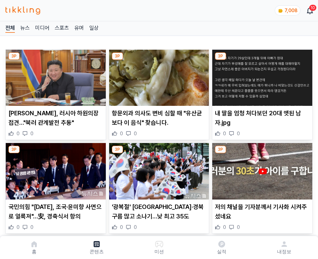
click at [261, 76] on img at bounding box center [262, 78] width 100 height 56
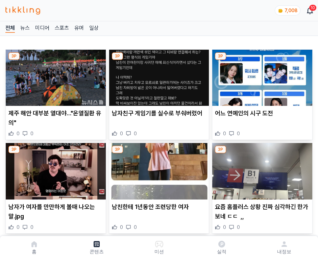
click at [261, 76] on img at bounding box center [262, 78] width 100 height 56
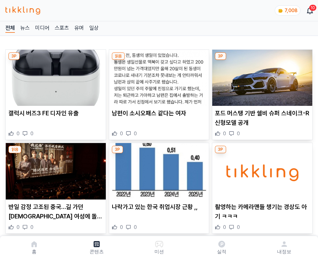
click at [261, 76] on img at bounding box center [262, 78] width 100 height 56
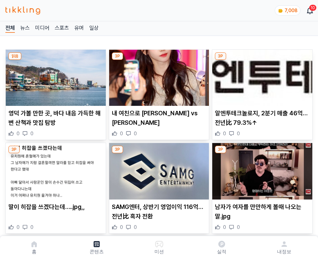
click at [261, 76] on img at bounding box center [262, 78] width 100 height 56
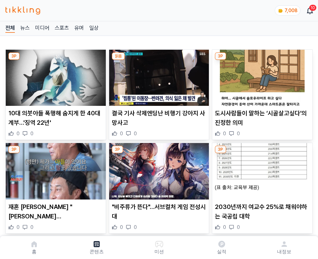
click at [261, 76] on img at bounding box center [262, 78] width 100 height 56
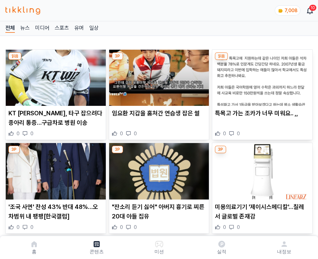
click at [261, 76] on img at bounding box center [262, 78] width 100 height 56
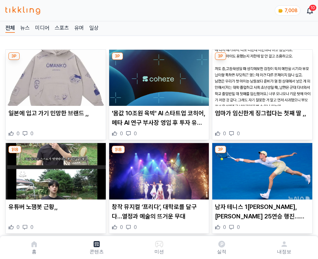
click at [261, 76] on img at bounding box center [262, 78] width 100 height 56
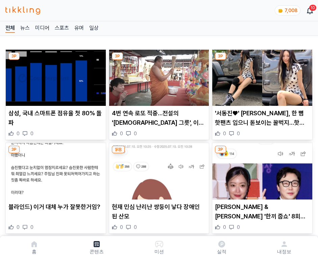
click at [261, 76] on img at bounding box center [262, 78] width 100 height 56
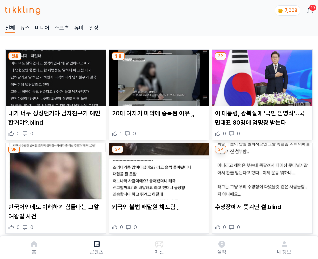
click at [261, 76] on img at bounding box center [262, 78] width 100 height 56
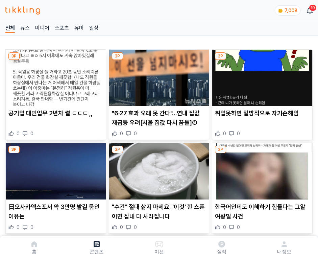
click at [261, 76] on img at bounding box center [262, 78] width 100 height 56
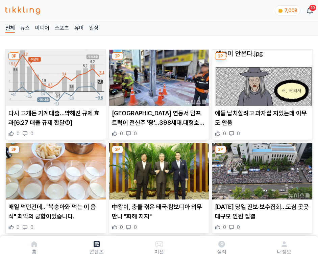
click at [261, 76] on img at bounding box center [262, 78] width 100 height 56
